Goal: Transaction & Acquisition: Purchase product/service

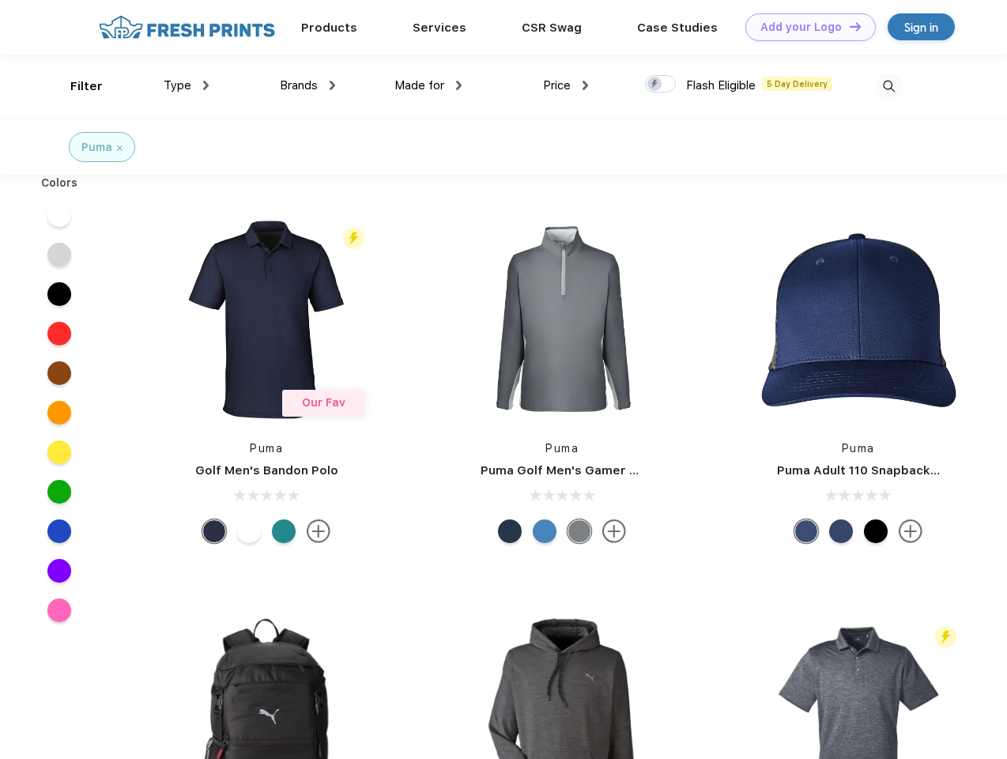
click at [805, 27] on link "Add your Logo Design Tool" at bounding box center [810, 27] width 130 height 28
click at [0, 0] on div "Design Tool" at bounding box center [0, 0] width 0 height 0
click at [848, 26] on link "Add your Logo Design Tool" at bounding box center [810, 27] width 130 height 28
click at [76, 86] on div "Filter" at bounding box center [86, 86] width 32 height 18
click at [187, 85] on span "Type" at bounding box center [178, 85] width 28 height 14
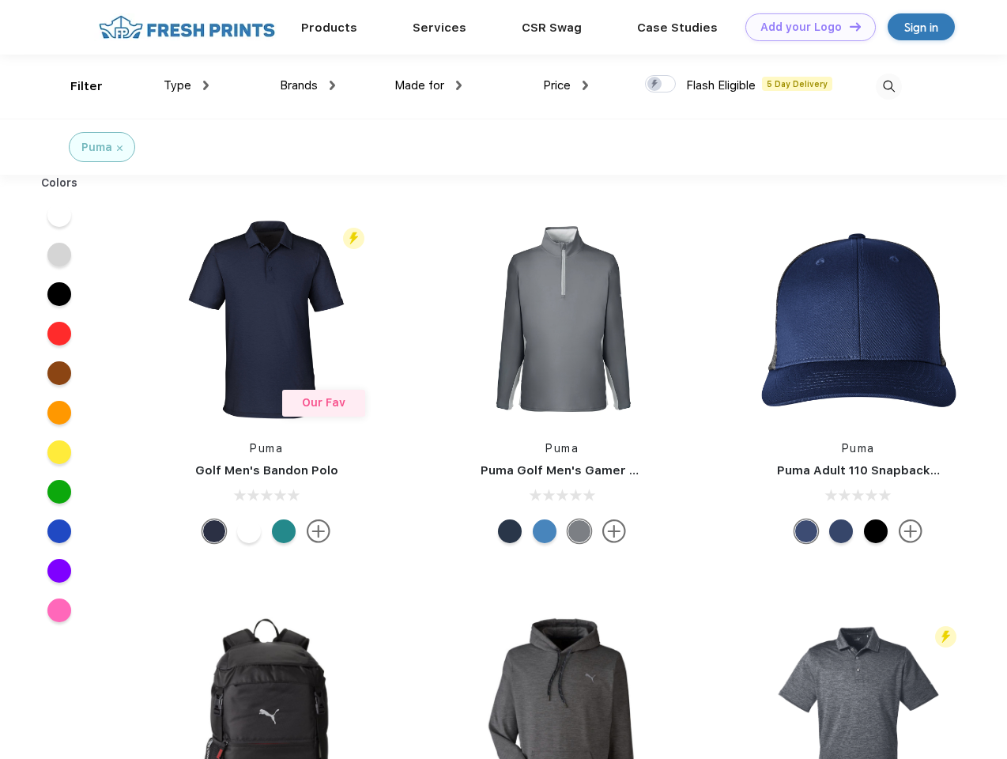
click at [307, 85] on span "Brands" at bounding box center [299, 85] width 38 height 14
click at [428, 85] on span "Made for" at bounding box center [419, 85] width 50 height 14
click at [566, 85] on span "Price" at bounding box center [557, 85] width 28 height 14
click at [661, 85] on div at bounding box center [660, 83] width 31 height 17
click at [655, 85] on input "checkbox" at bounding box center [650, 79] width 10 height 10
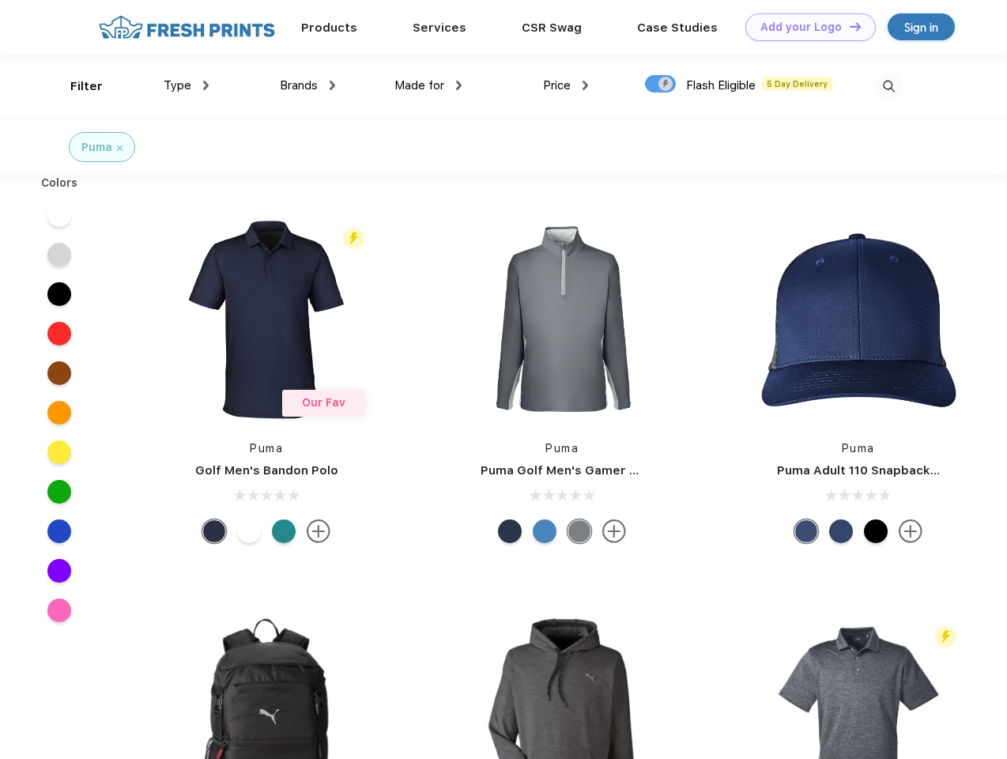
click at [888, 86] on img at bounding box center [889, 86] width 26 height 26
